Goal: Information Seeking & Learning: Understand process/instructions

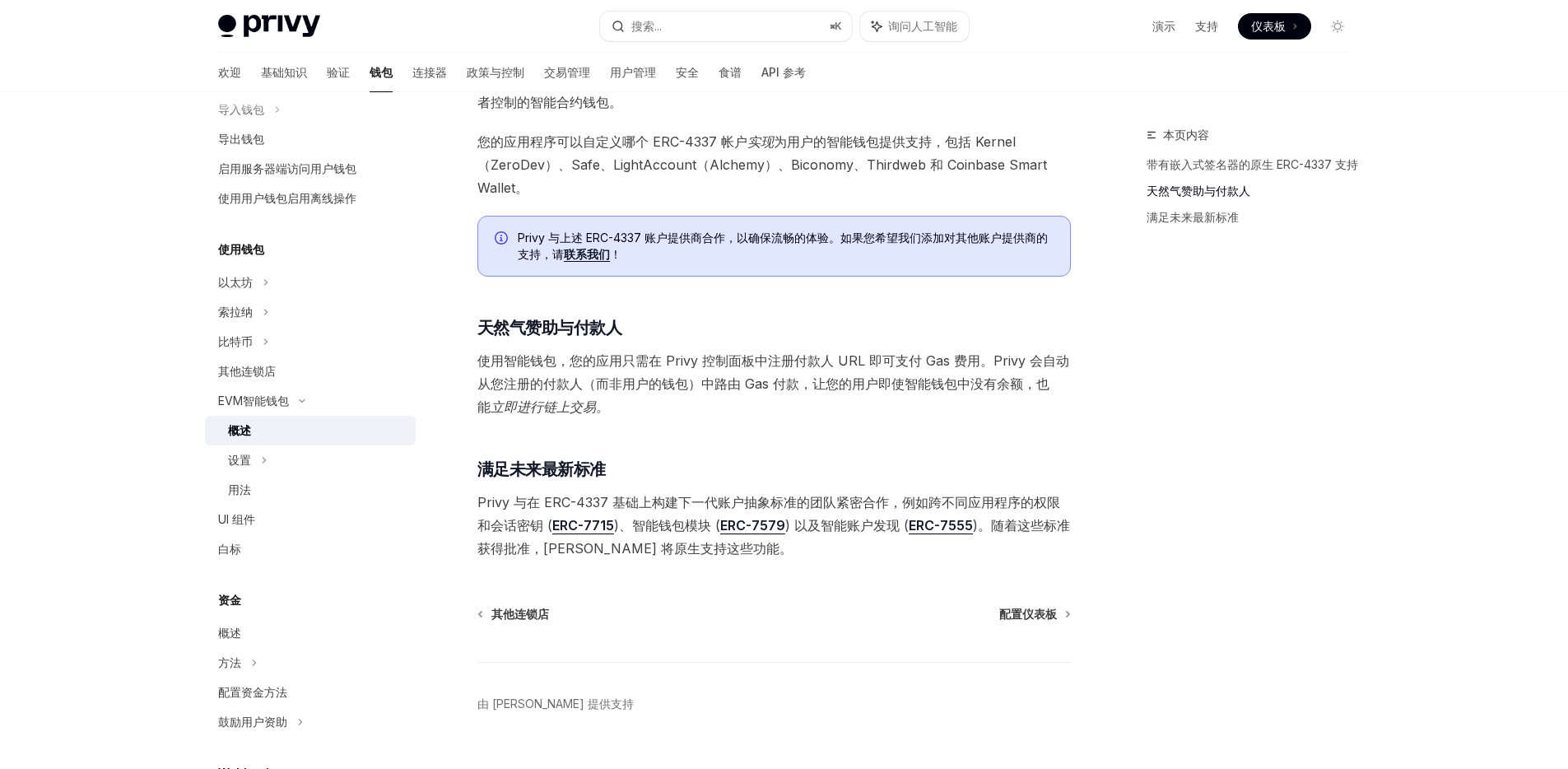
scroll to position [1029, 0]
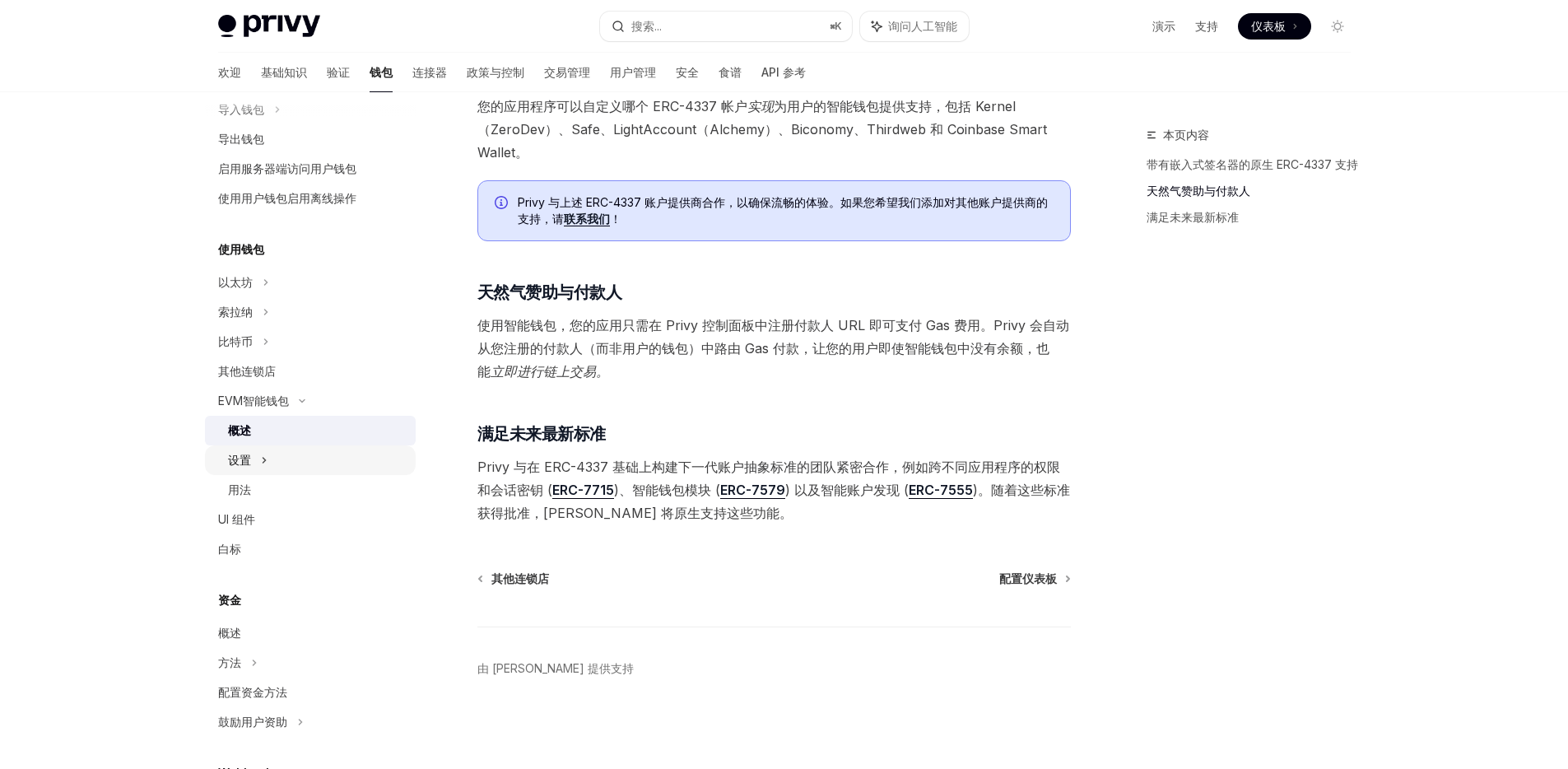
click at [257, 466] on div "设置" at bounding box center [310, 460] width 211 height 29
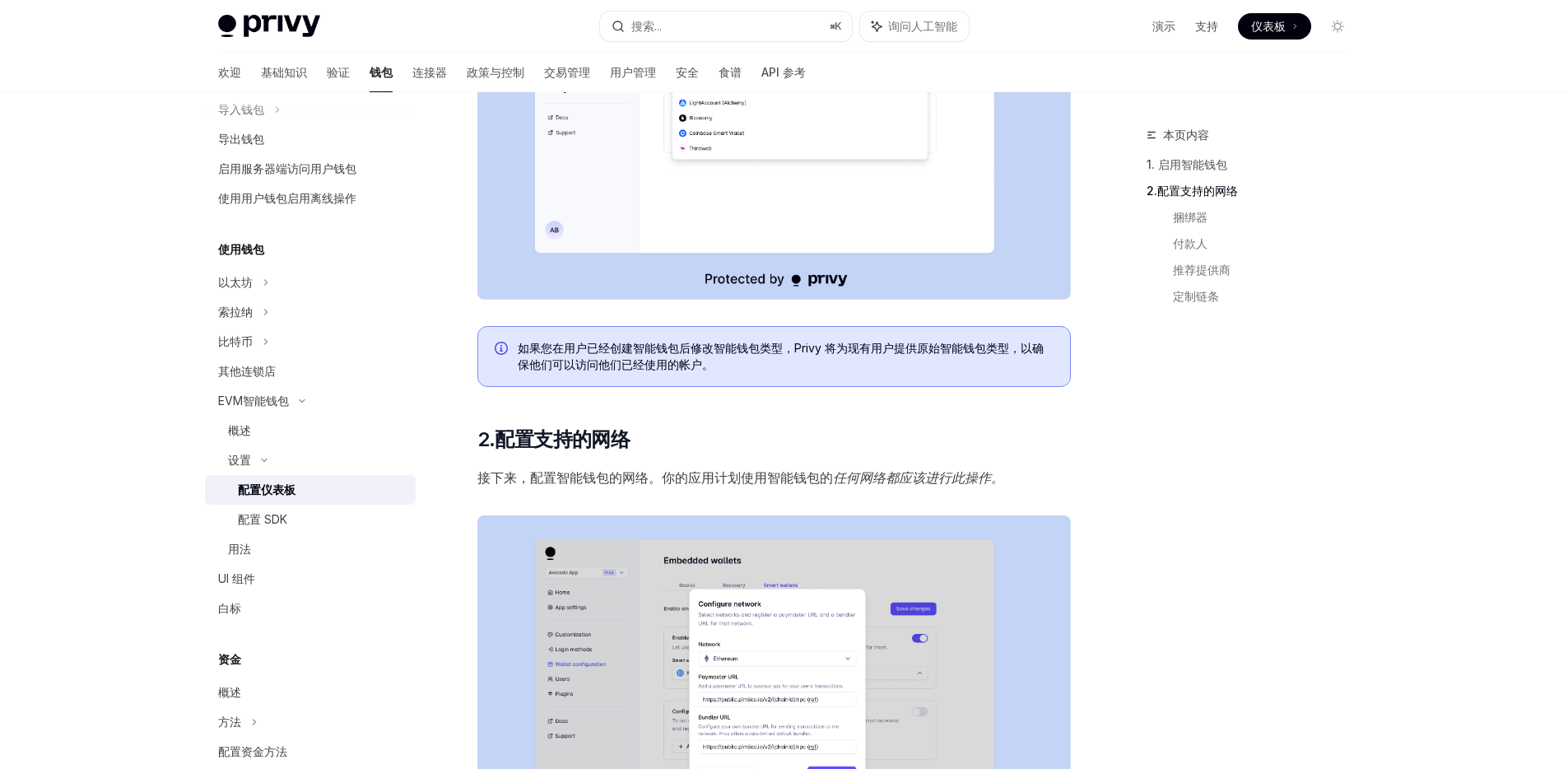
scroll to position [638, 0]
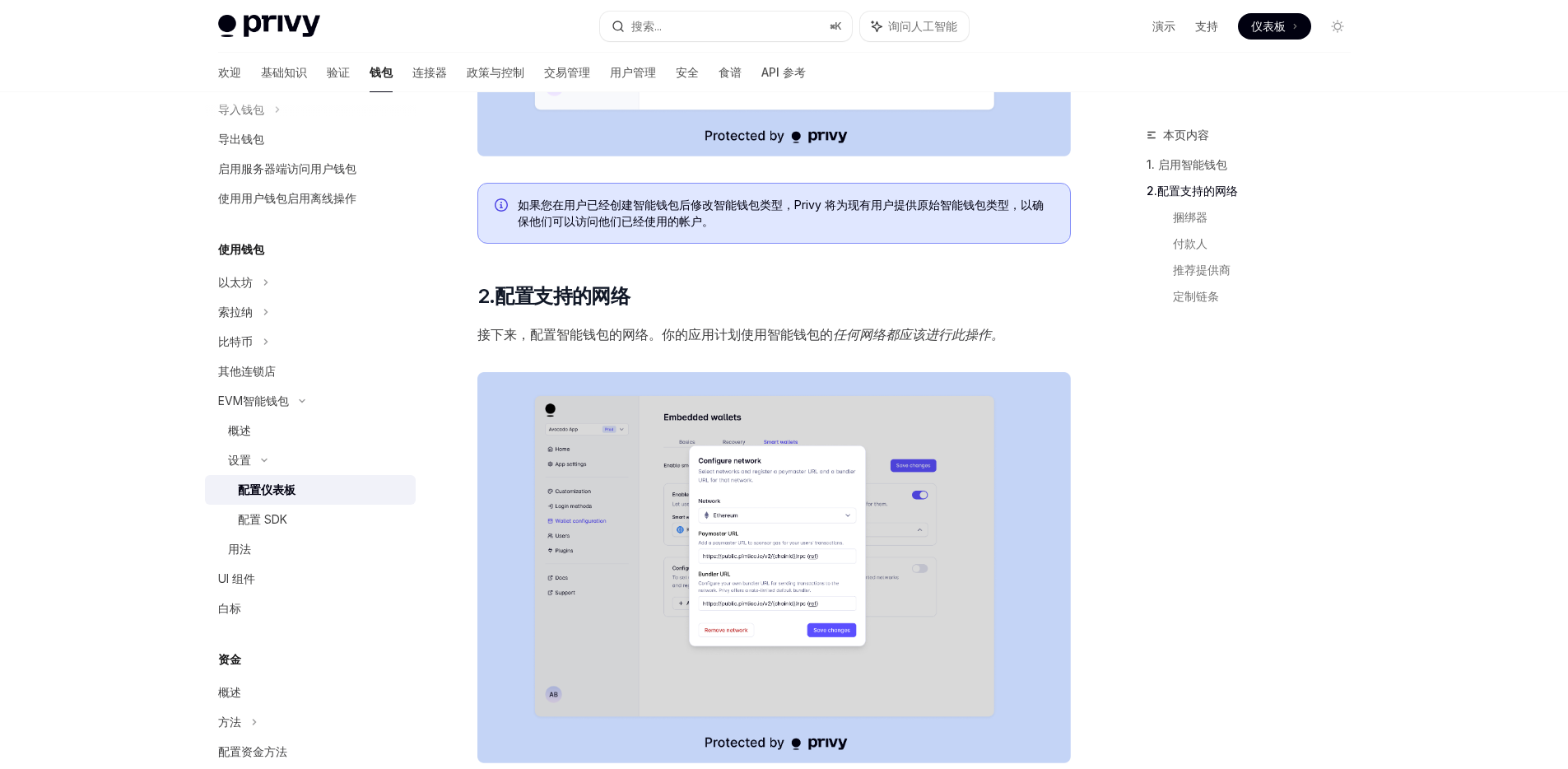
click at [716, 224] on span "如果您在用户已经创建智能钱包后修改智能钱包类型，Privy 将为现有用户提供原始智能钱包类型，以确保他们可以访问他们已经使用的帐户。" at bounding box center [786, 213] width 536 height 33
click at [706, 225] on font "如果您在用户已经创建智能钱包后修改智能钱包类型，Privy 将为现有用户提供原始智能钱包类型，以确保他们可以访问他们已经使用的帐户。" at bounding box center [781, 212] width 526 height 30
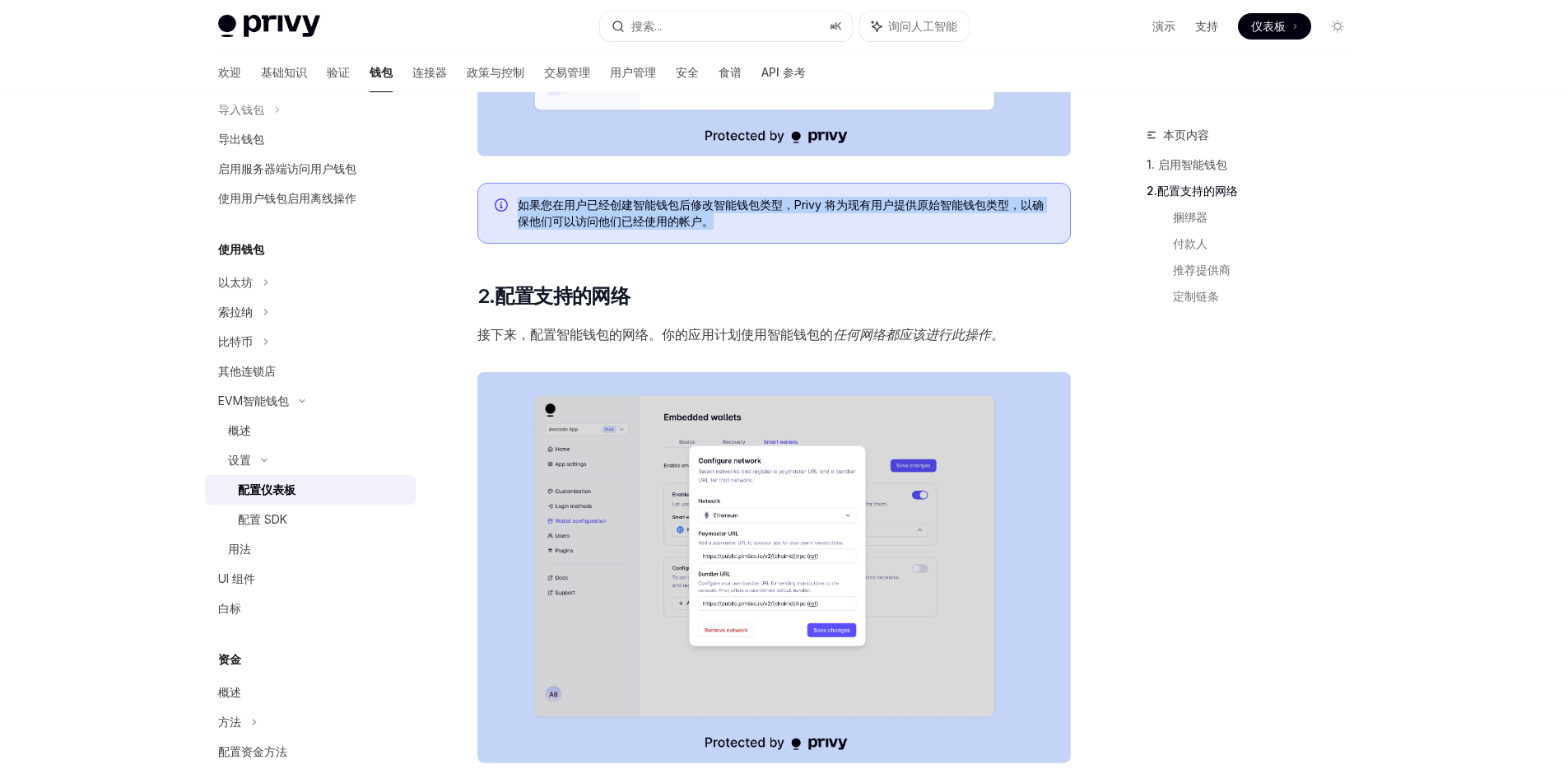
click at [706, 225] on font "如果您在用户已经创建智能钱包后修改智能钱包类型，Privy 将为现有用户提供原始智能钱包类型，以确保他们可以访问他们已经使用的帐户。" at bounding box center [781, 212] width 526 height 30
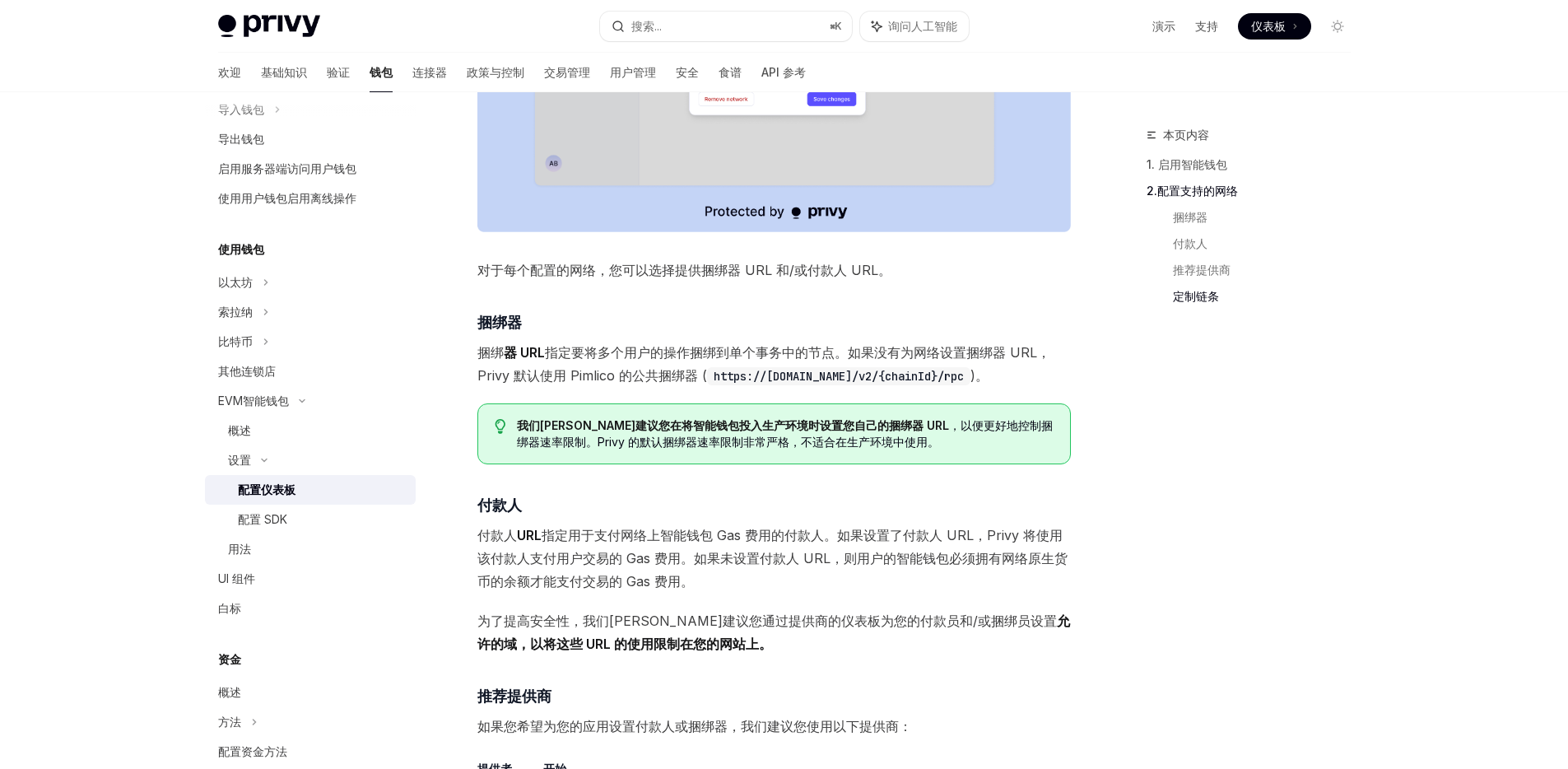
scroll to position [1716, 0]
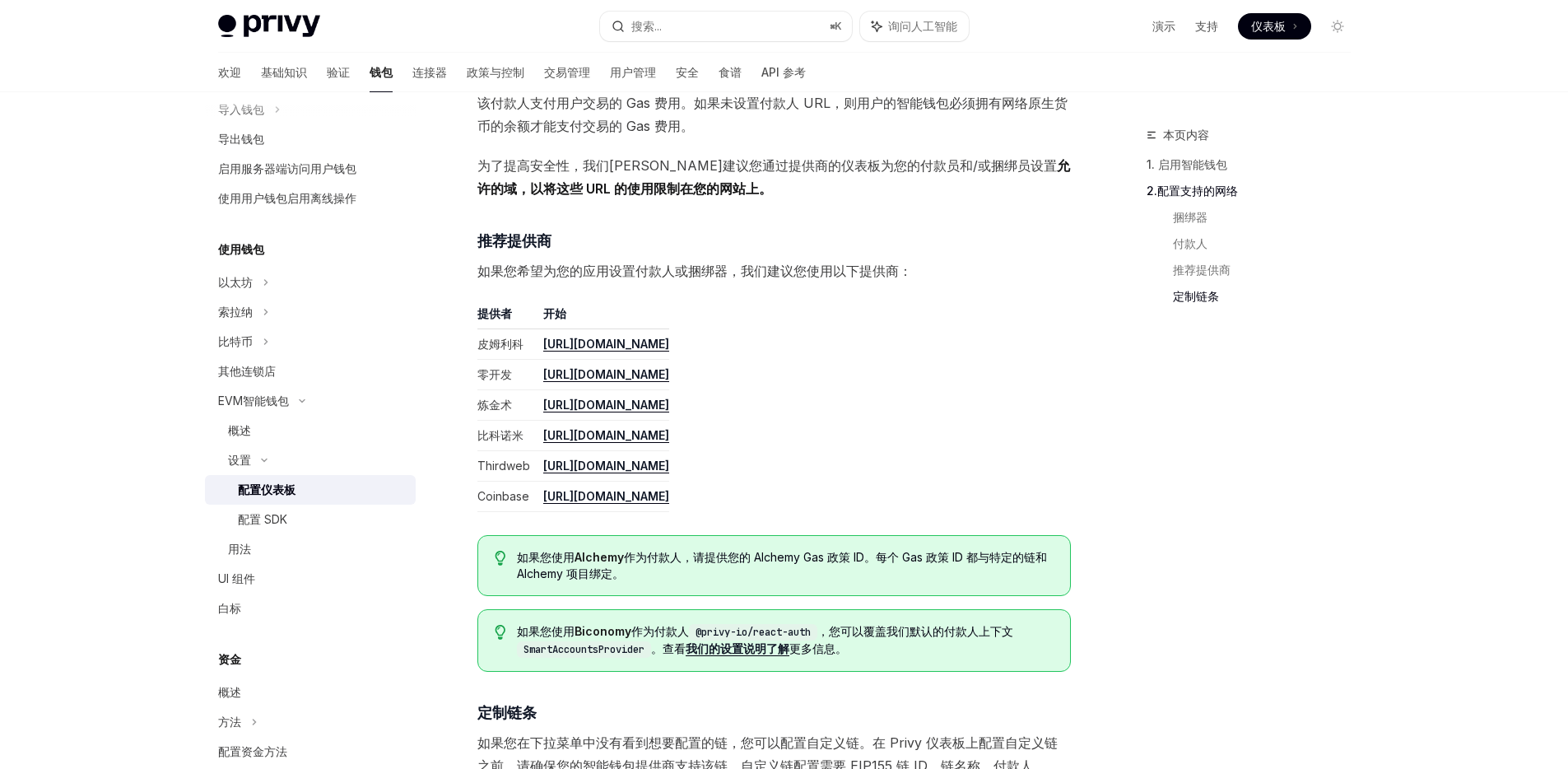
scroll to position [1648, 0]
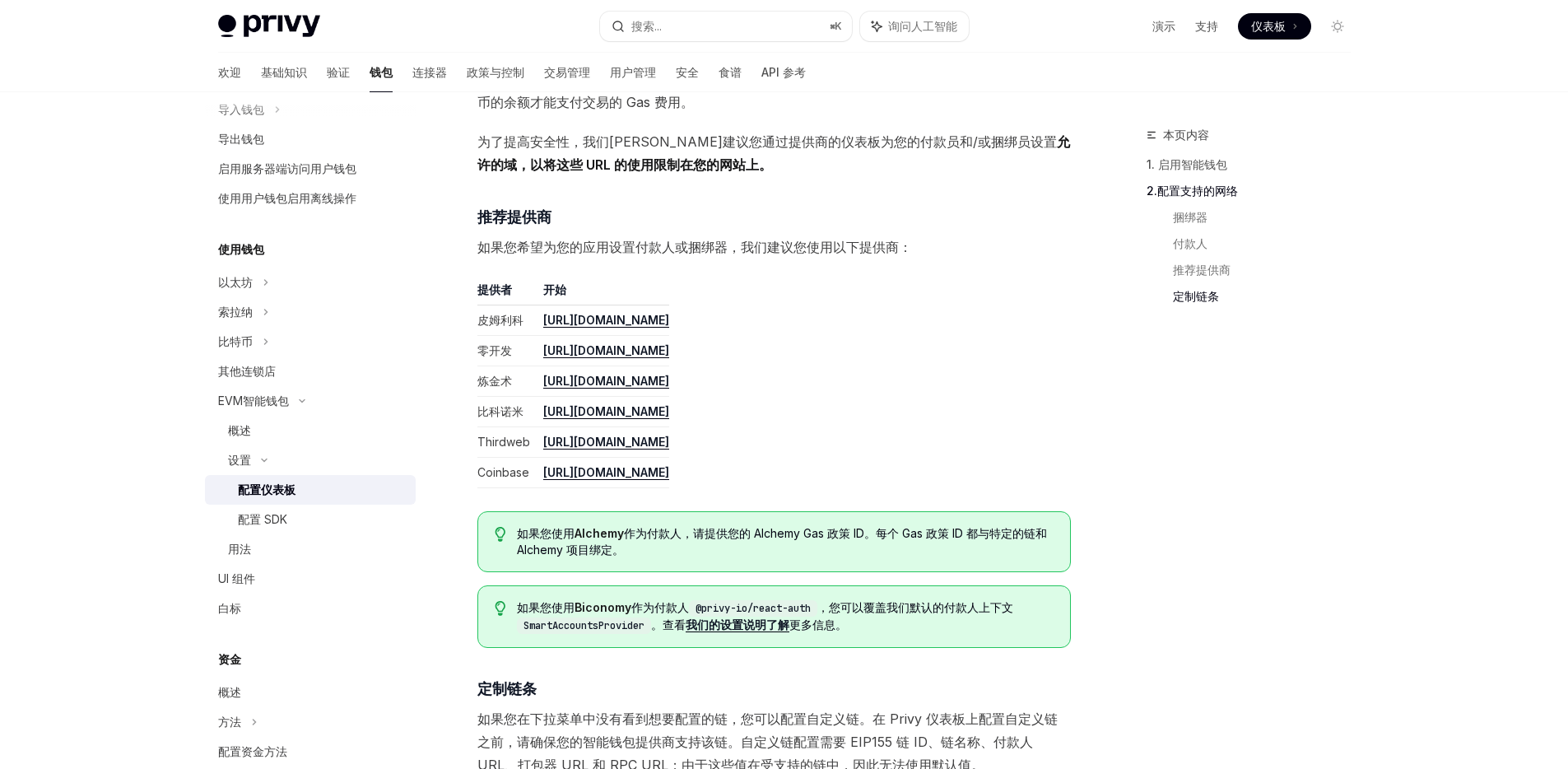
type textarea "*"
